Goal: Information Seeking & Learning: Check status

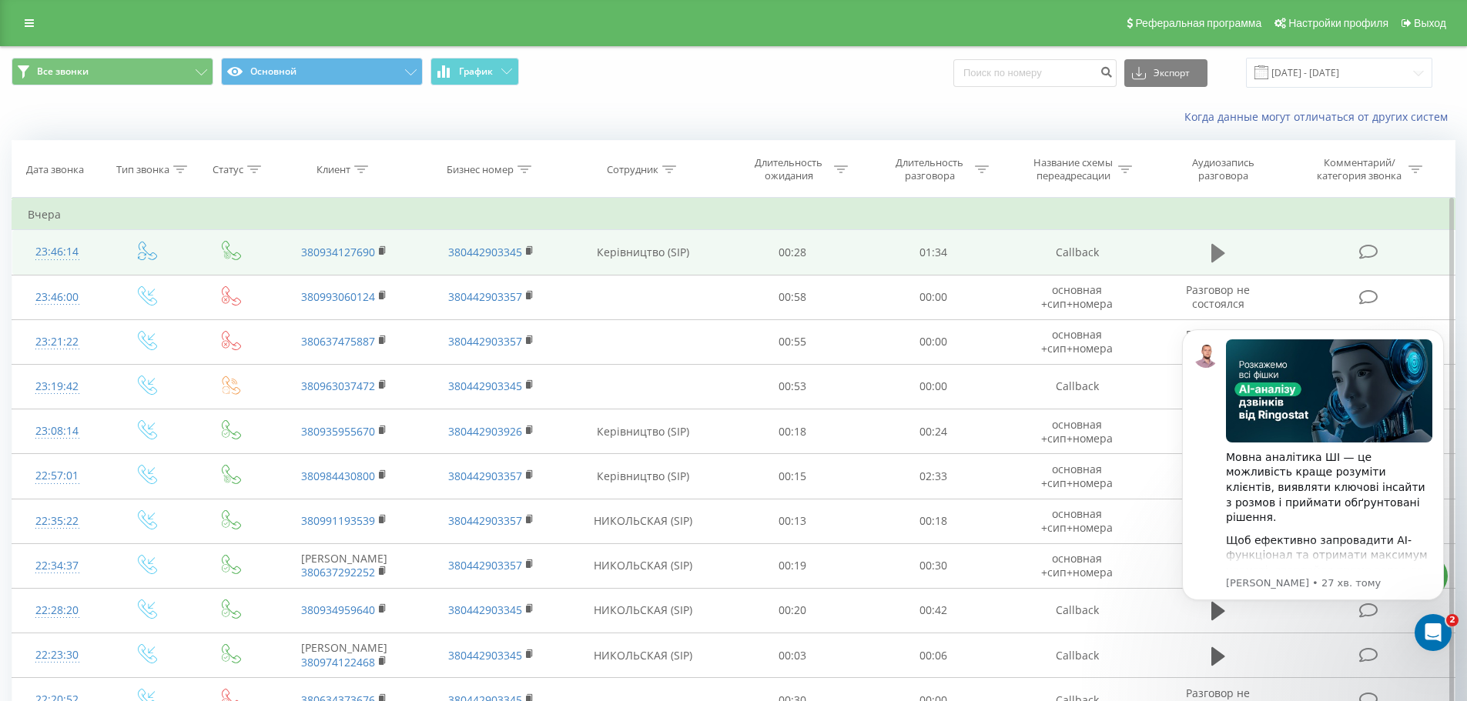
click at [1218, 253] on icon at bounding box center [1218, 253] width 14 height 18
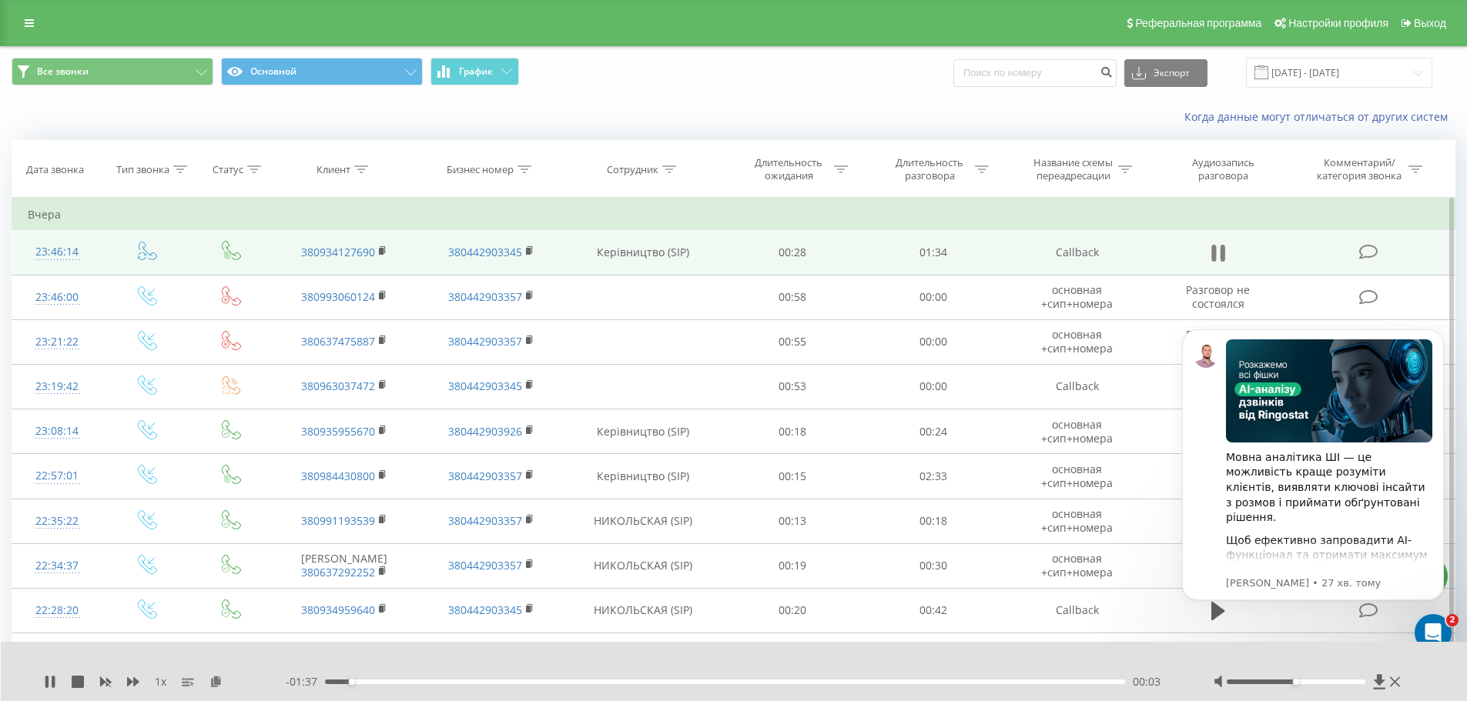
click at [1220, 256] on icon at bounding box center [1221, 253] width 5 height 17
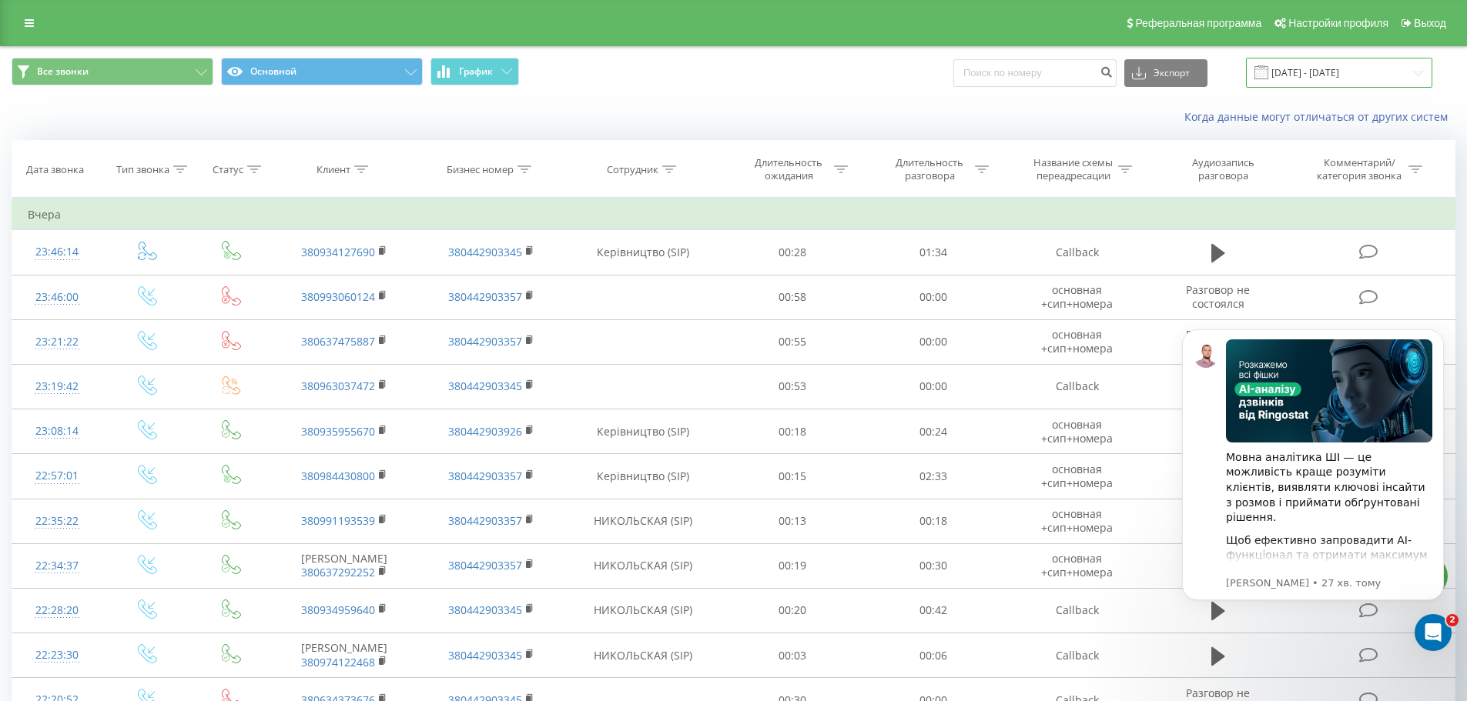
click at [1311, 74] on input "20.07.2025 - 20.08.2025" at bounding box center [1339, 73] width 186 height 30
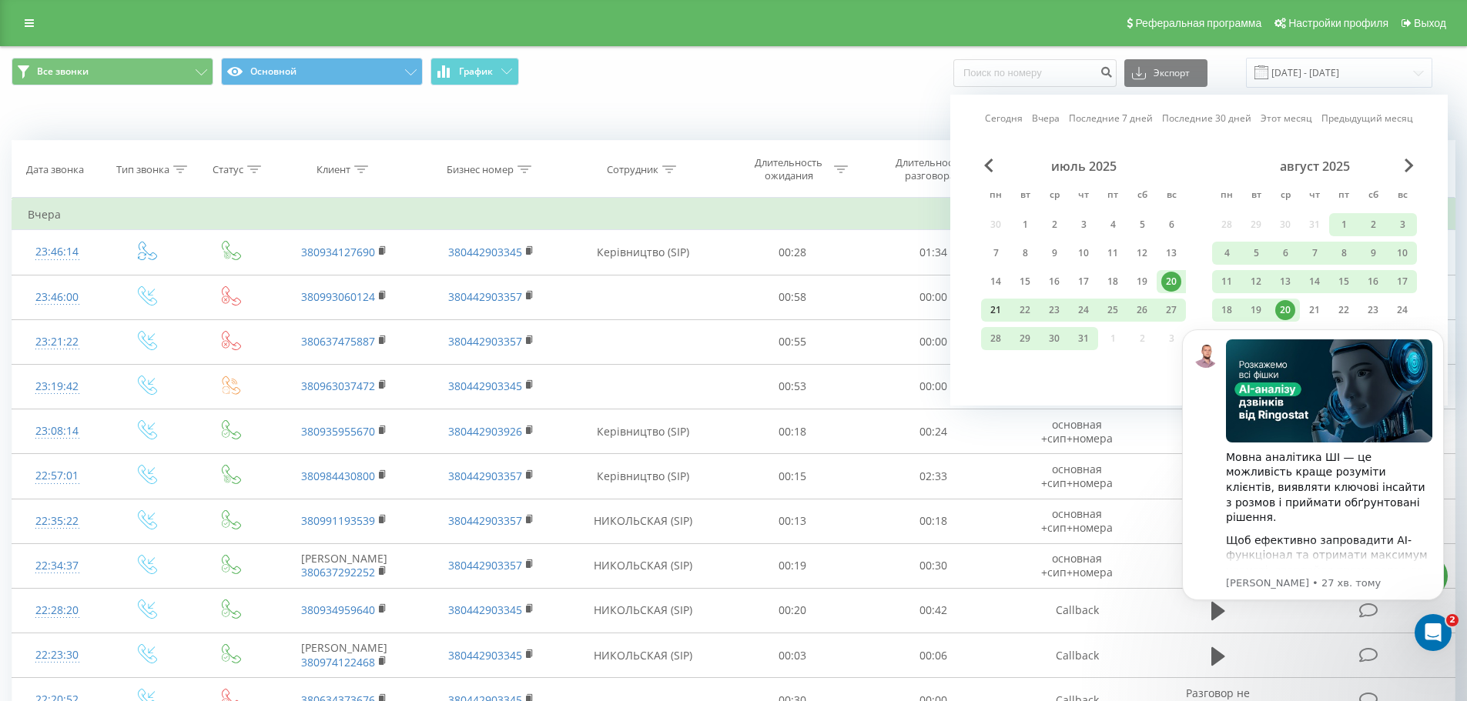
click at [992, 306] on div "21" at bounding box center [995, 310] width 20 height 20
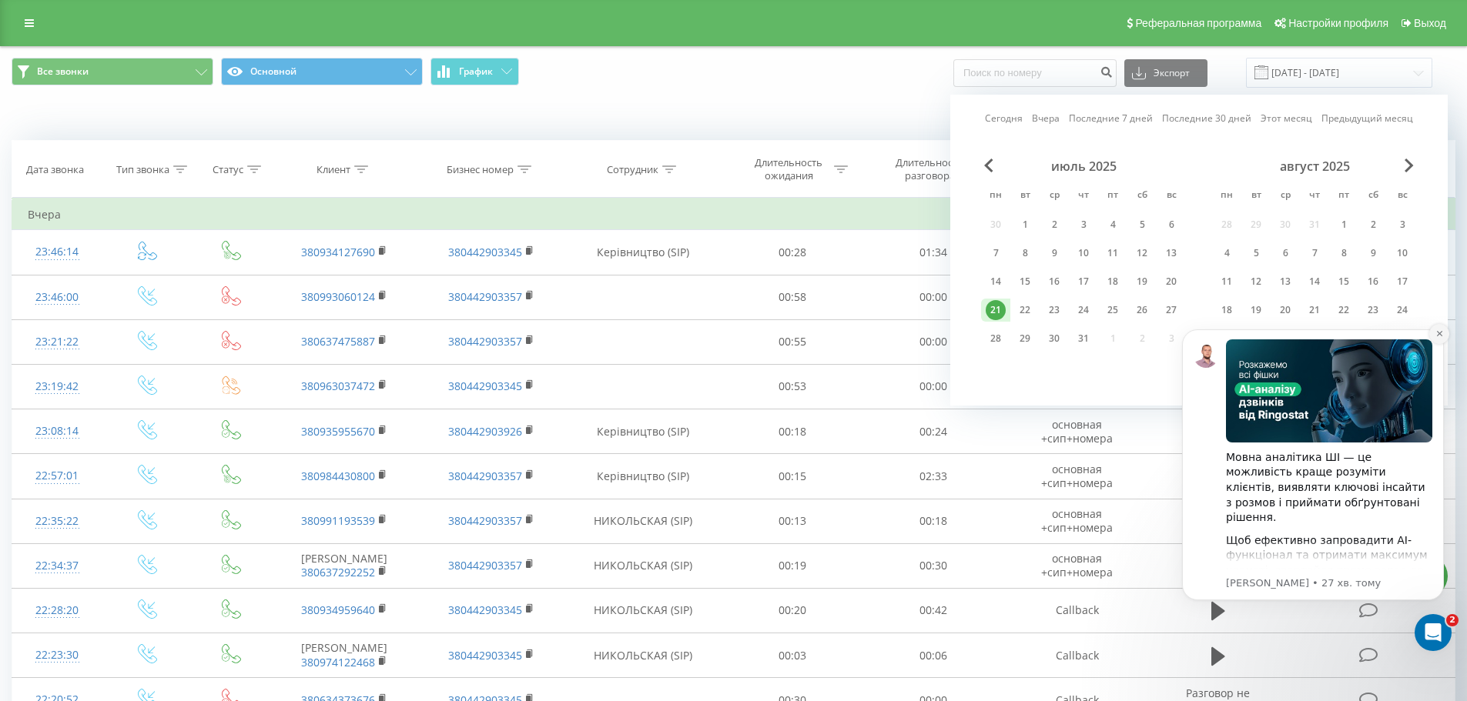
click at [1438, 335] on icon "Dismiss notification" at bounding box center [1438, 333] width 5 height 5
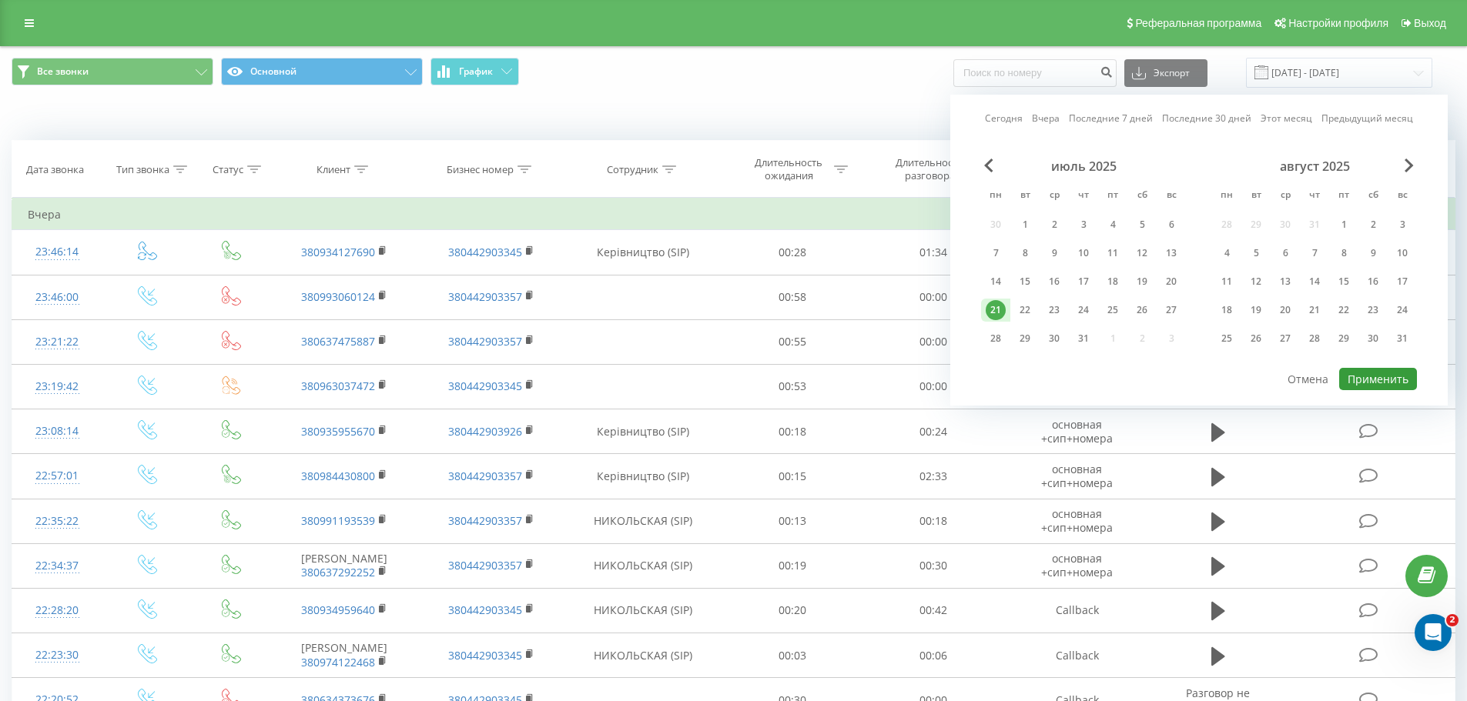
click at [1360, 376] on button "Применить" at bounding box center [1378, 379] width 78 height 22
type input "[DATE] - [DATE]"
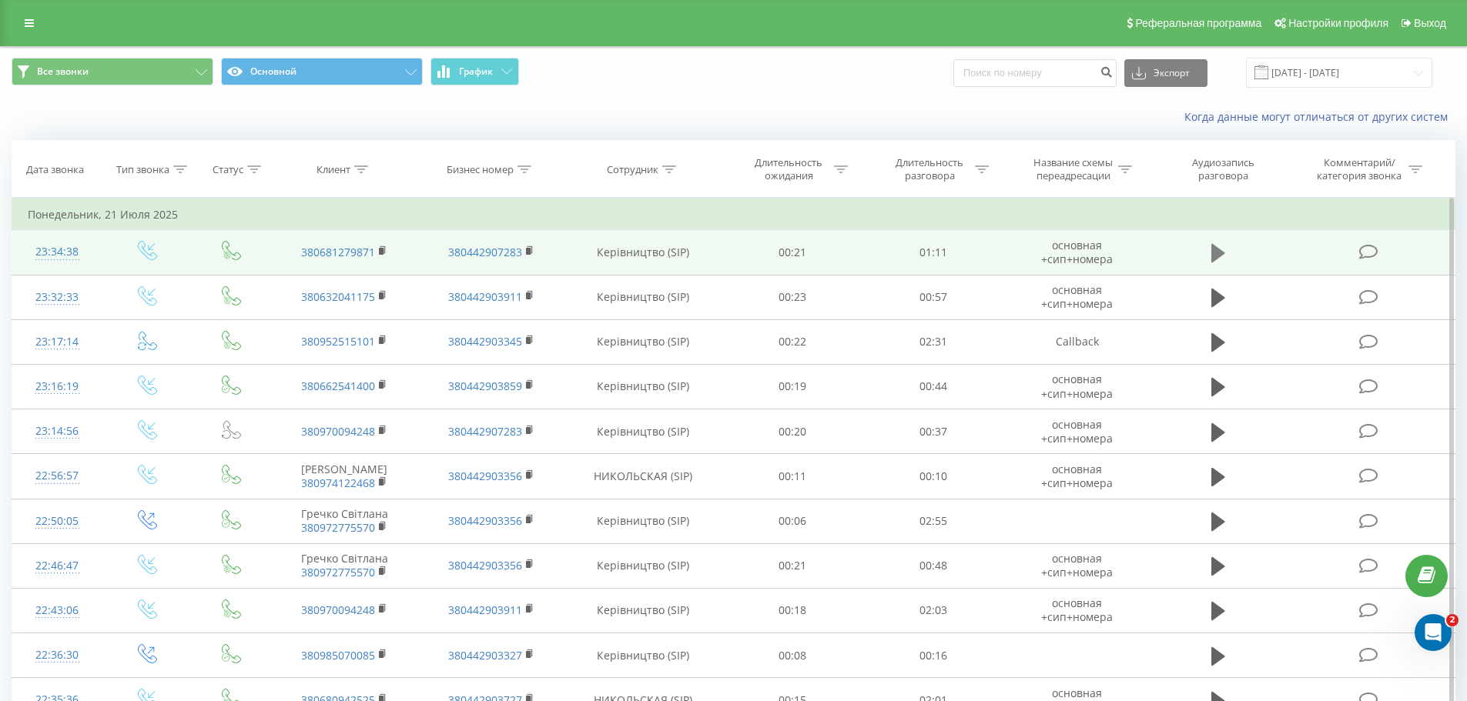
click at [1226, 251] on button at bounding box center [1217, 253] width 23 height 23
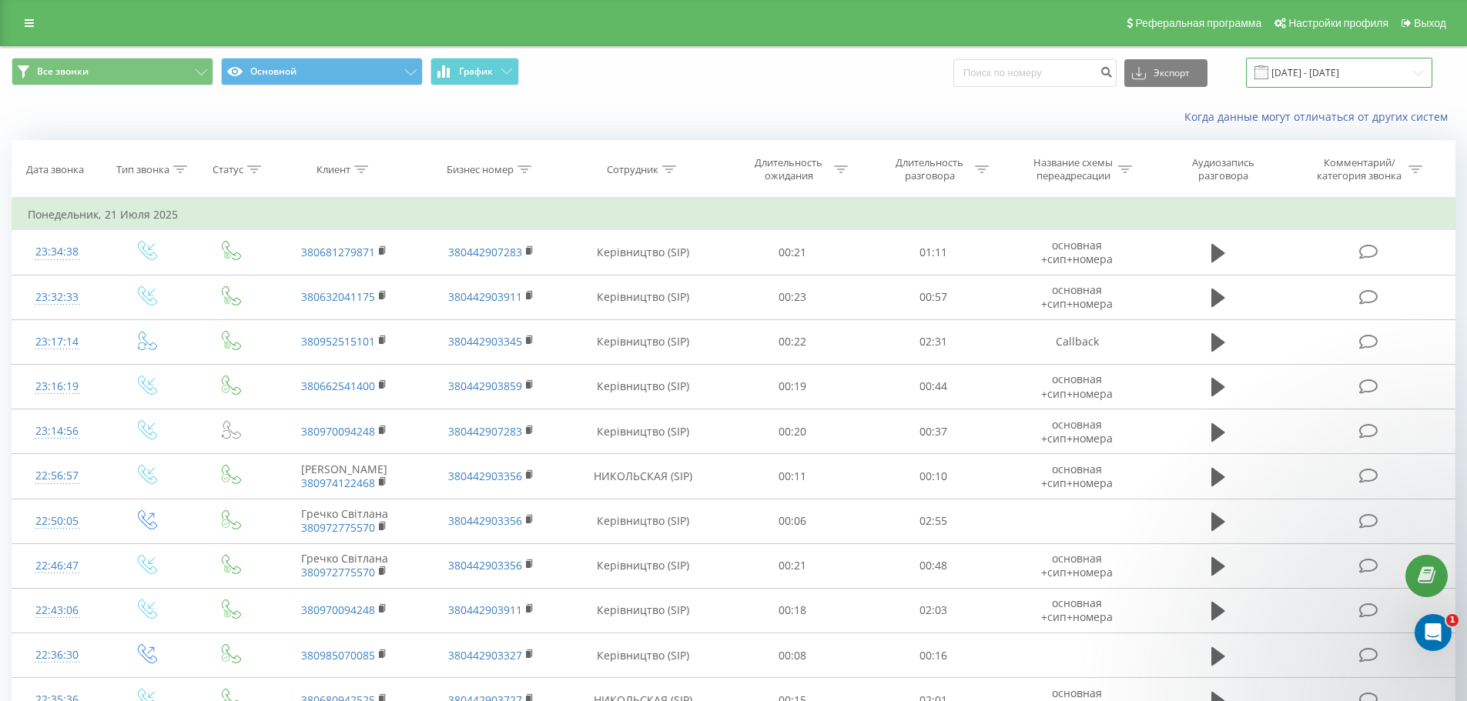
click at [1360, 78] on input "[DATE] - [DATE]" at bounding box center [1339, 73] width 186 height 30
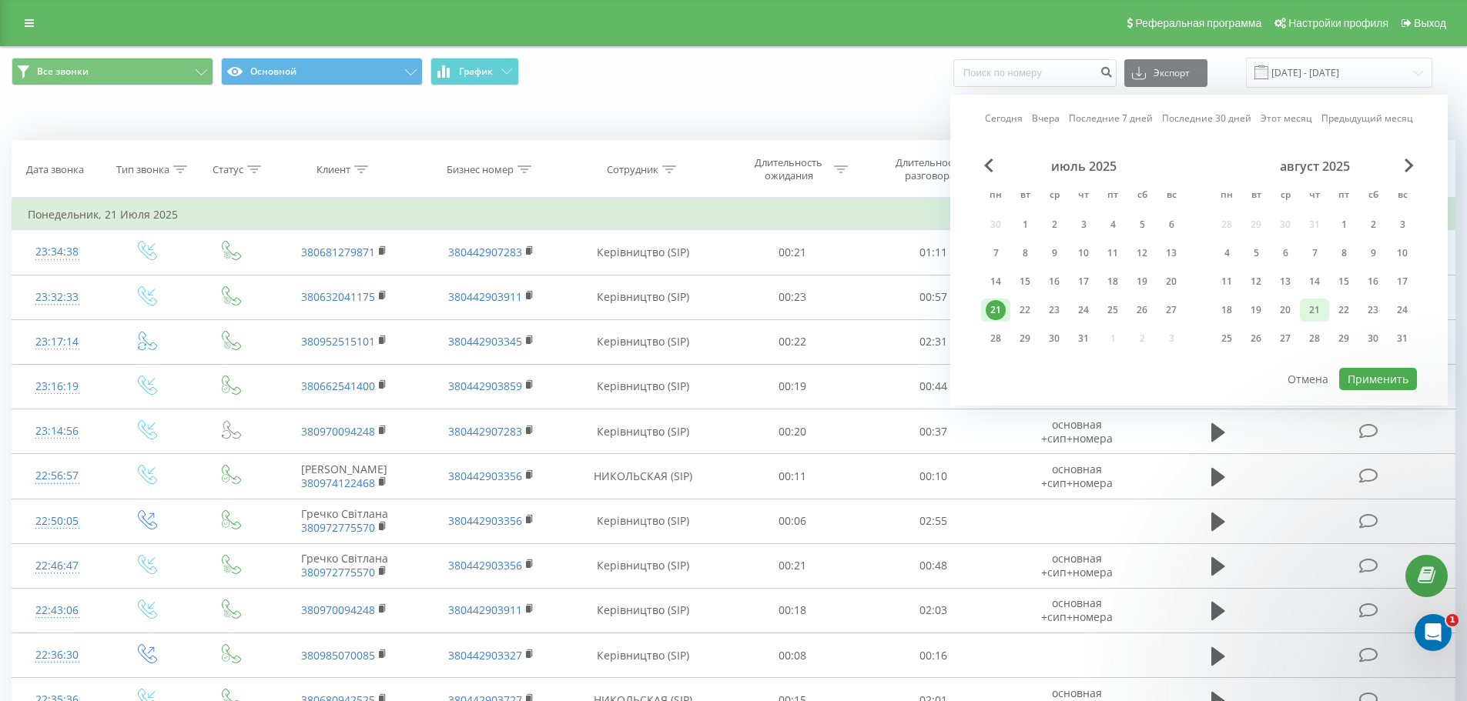
click at [1317, 315] on div "21" at bounding box center [1314, 310] width 20 height 20
click at [1387, 381] on button "Применить" at bounding box center [1378, 379] width 78 height 22
type input "[DATE] - [DATE]"
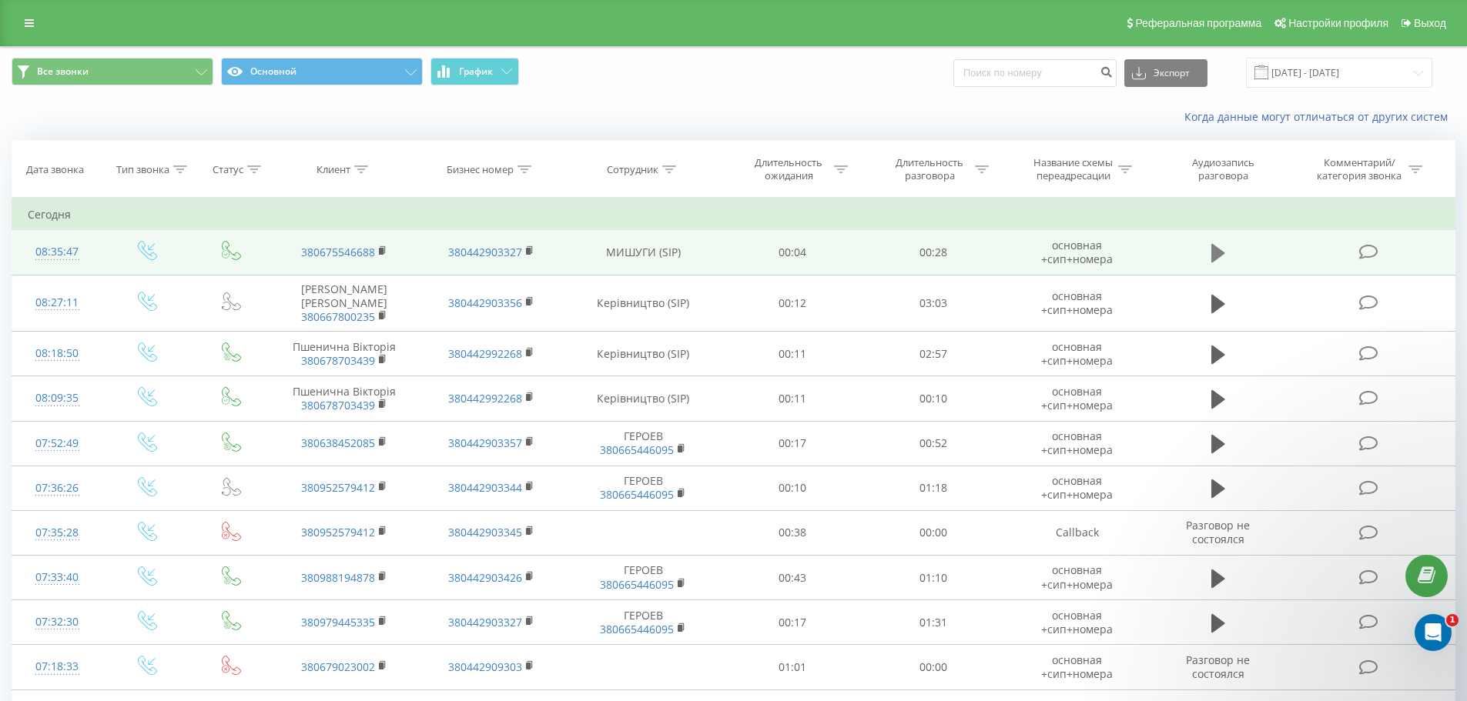
click at [1212, 253] on icon at bounding box center [1218, 253] width 14 height 18
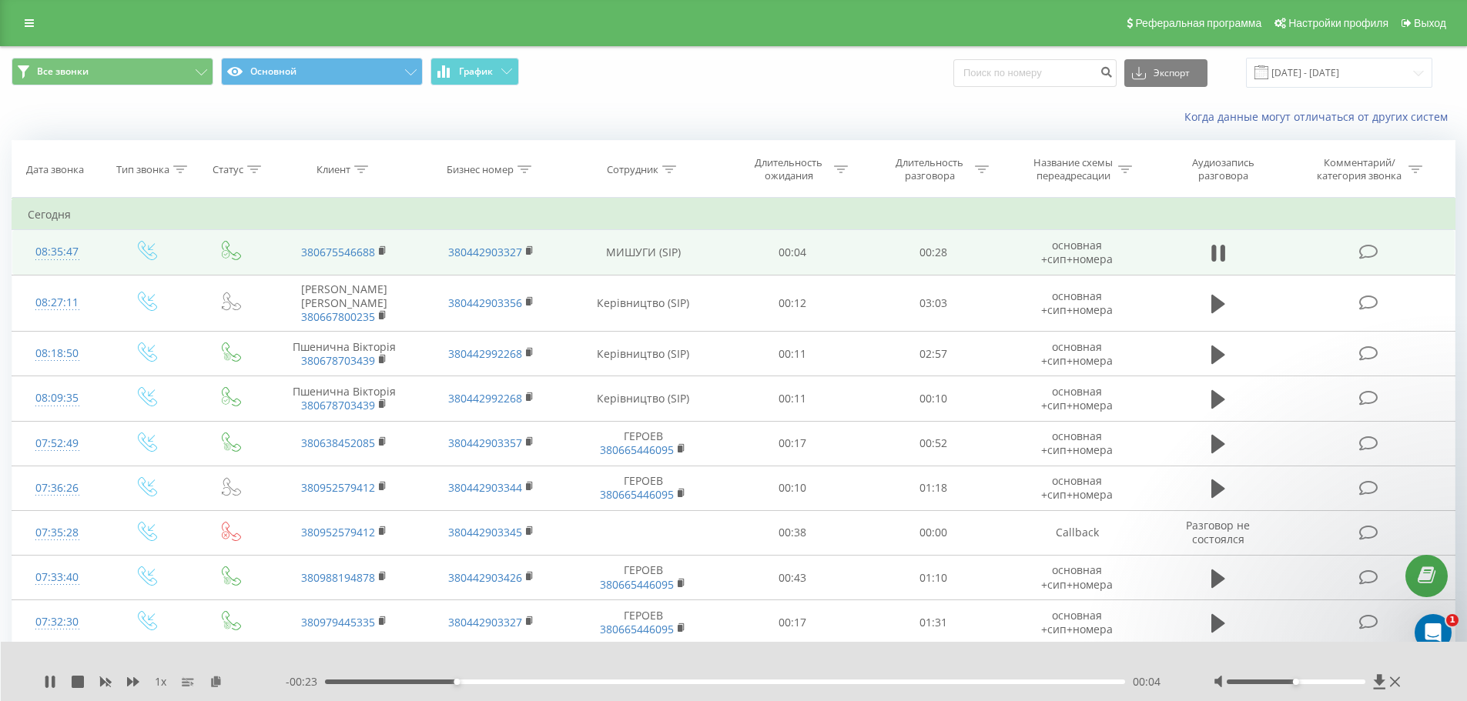
drag, startPoint x: 1216, startPoint y: 251, endPoint x: 1192, endPoint y: 252, distance: 23.1
click at [1216, 251] on icon at bounding box center [1218, 253] width 14 height 22
click at [224, 246] on icon at bounding box center [231, 250] width 19 height 19
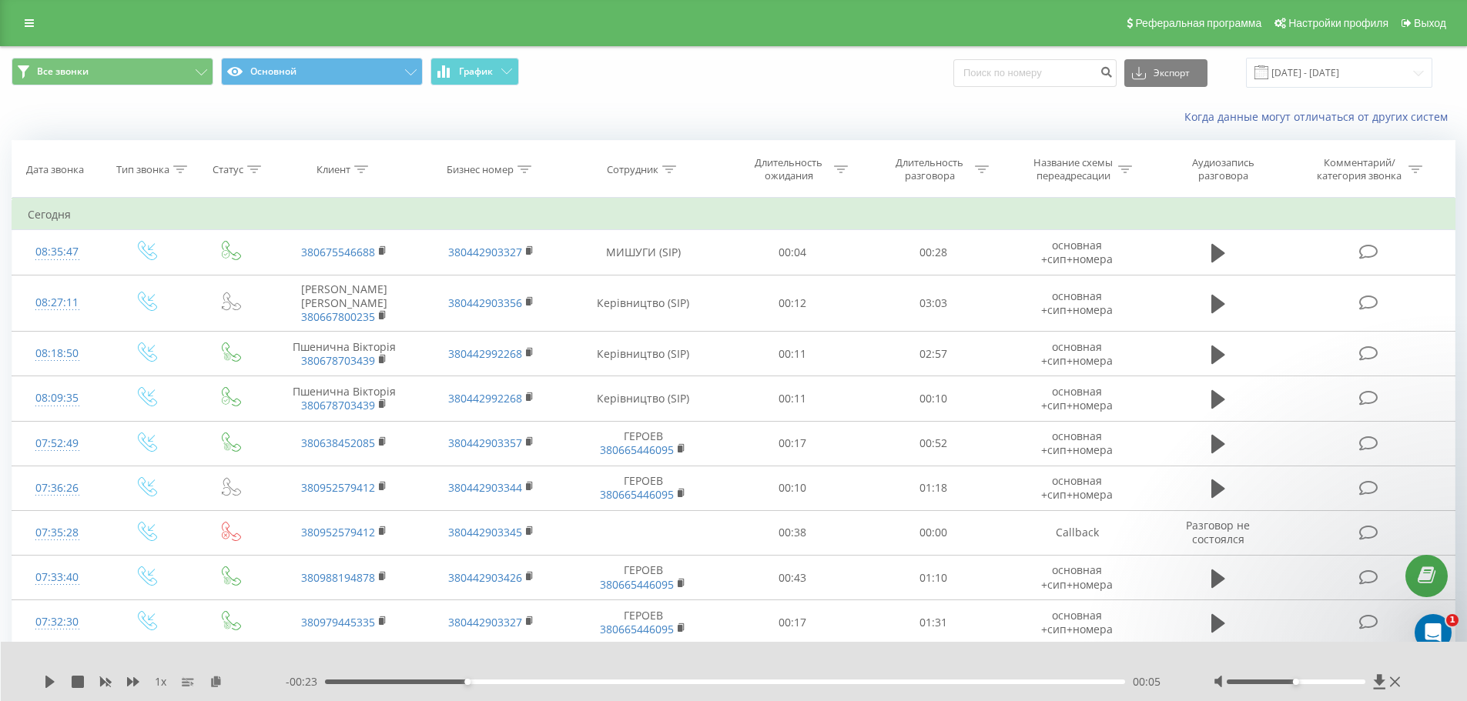
click at [230, 219] on td "Сегодня" at bounding box center [733, 214] width 1443 height 31
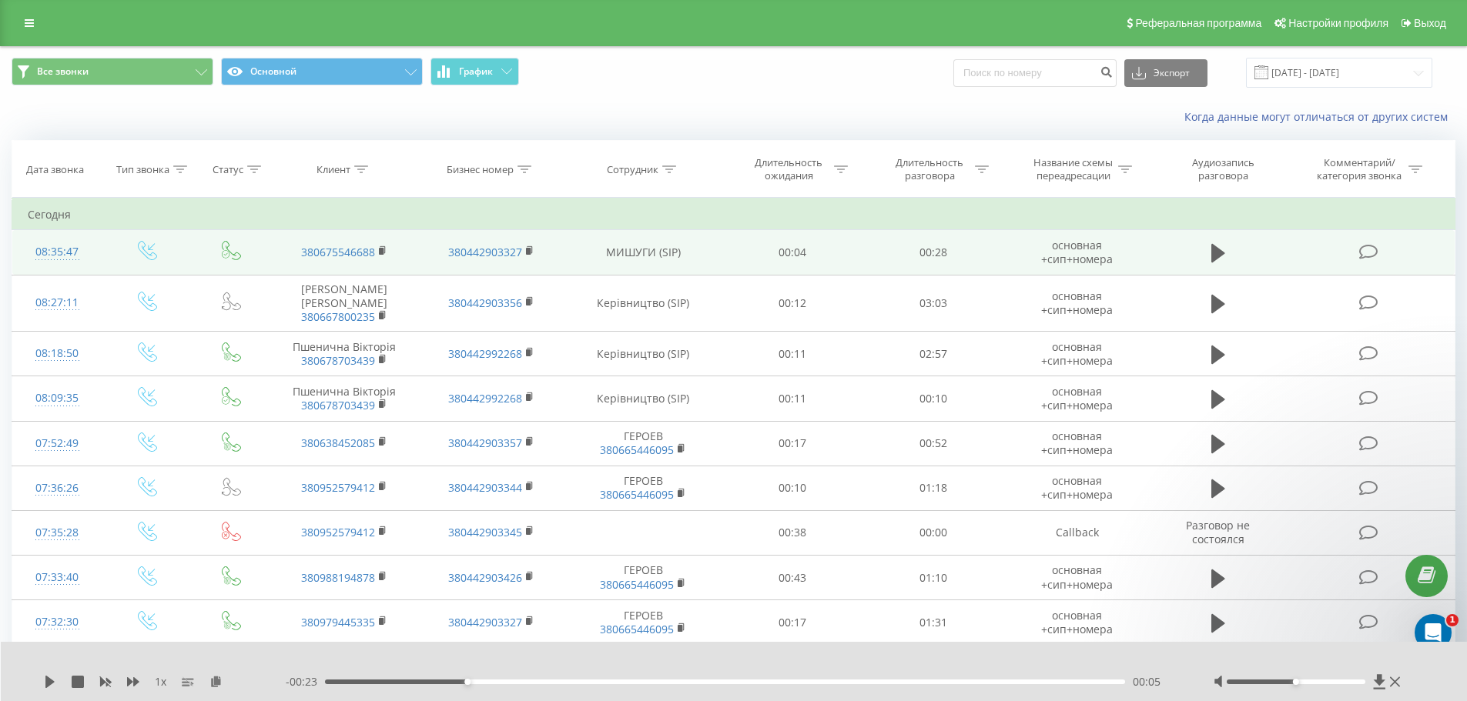
click at [220, 257] on td at bounding box center [231, 252] width 79 height 45
click at [236, 250] on td at bounding box center [231, 252] width 79 height 45
click at [232, 249] on icon at bounding box center [231, 250] width 19 height 19
click at [382, 252] on rect at bounding box center [381, 251] width 5 height 7
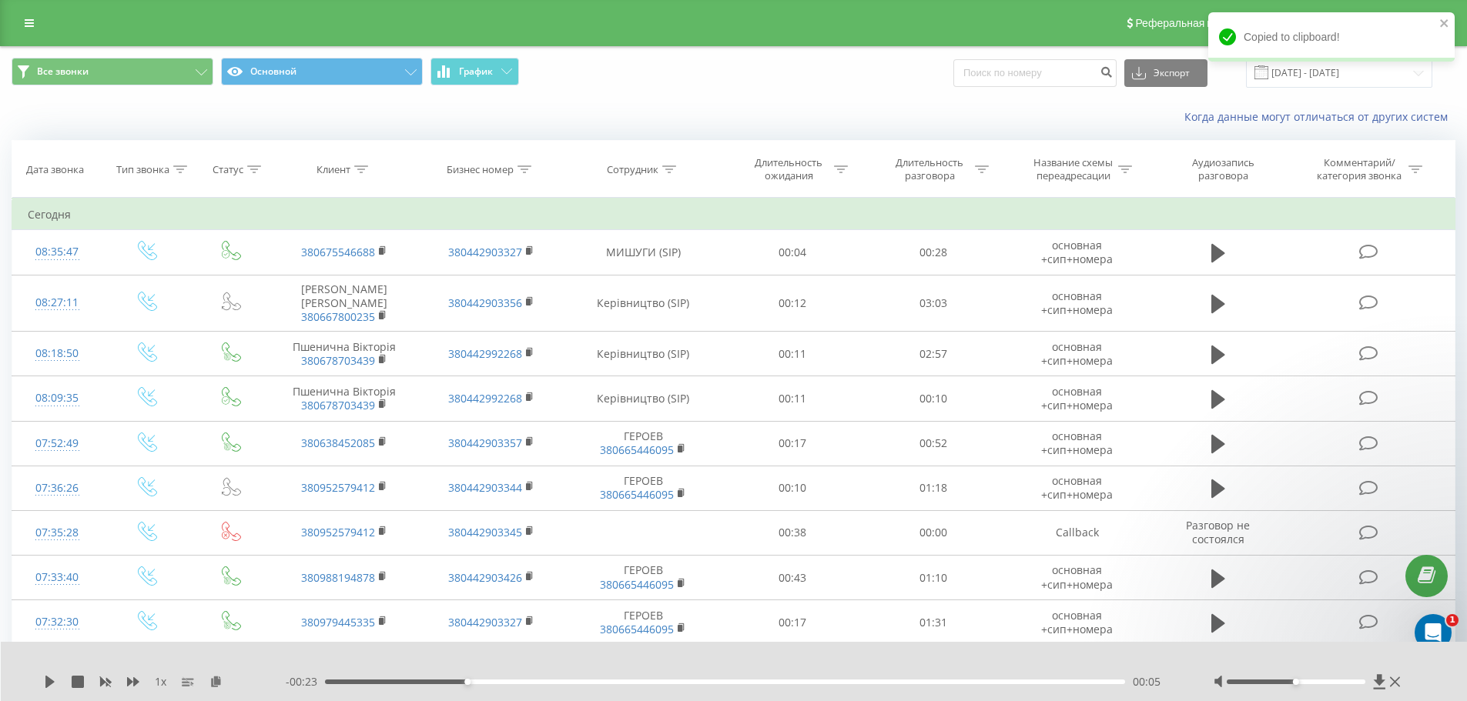
click at [1298, 43] on div "Copied to clipboard!" at bounding box center [1331, 36] width 246 height 49
click at [1219, 40] on div "Copied to clipboard!" at bounding box center [1331, 36] width 246 height 49
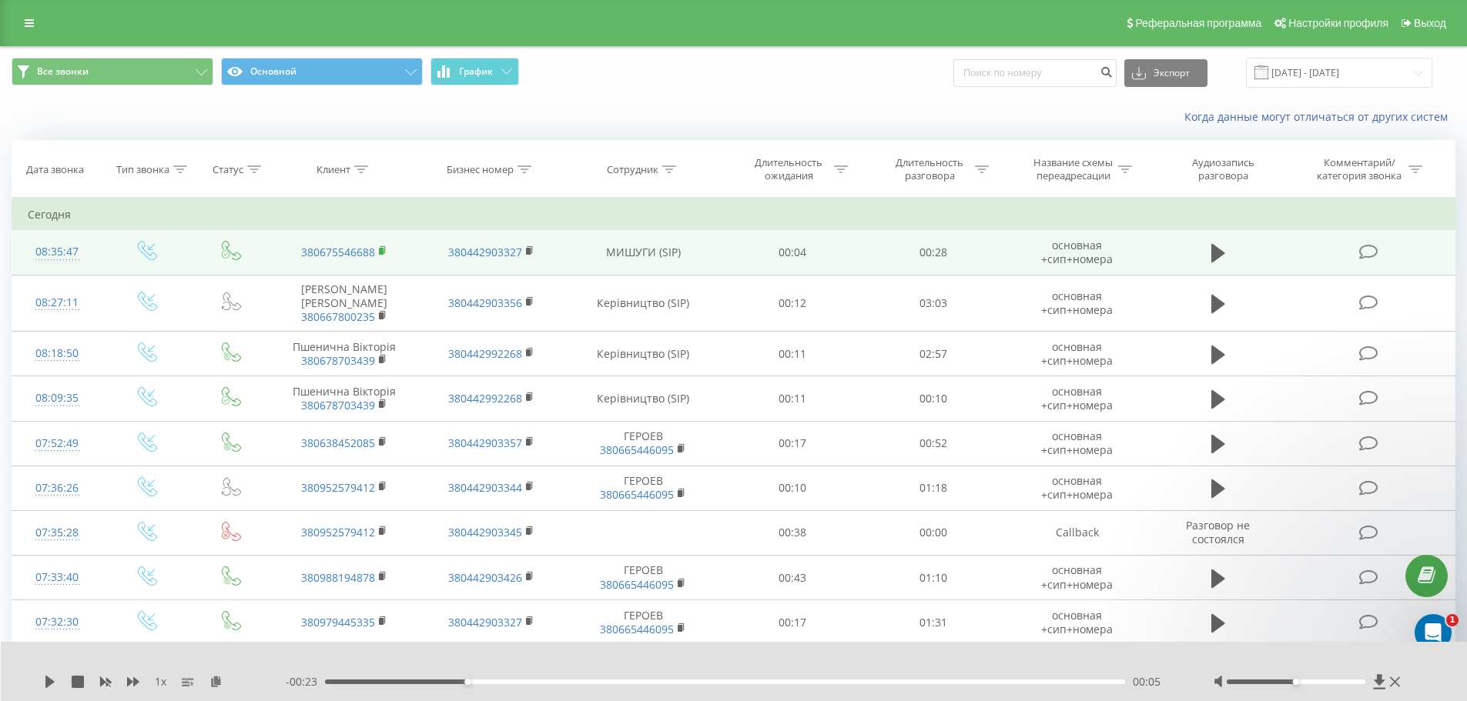
click at [383, 252] on rect at bounding box center [381, 251] width 5 height 7
